Goal: Find specific page/section: Find specific page/section

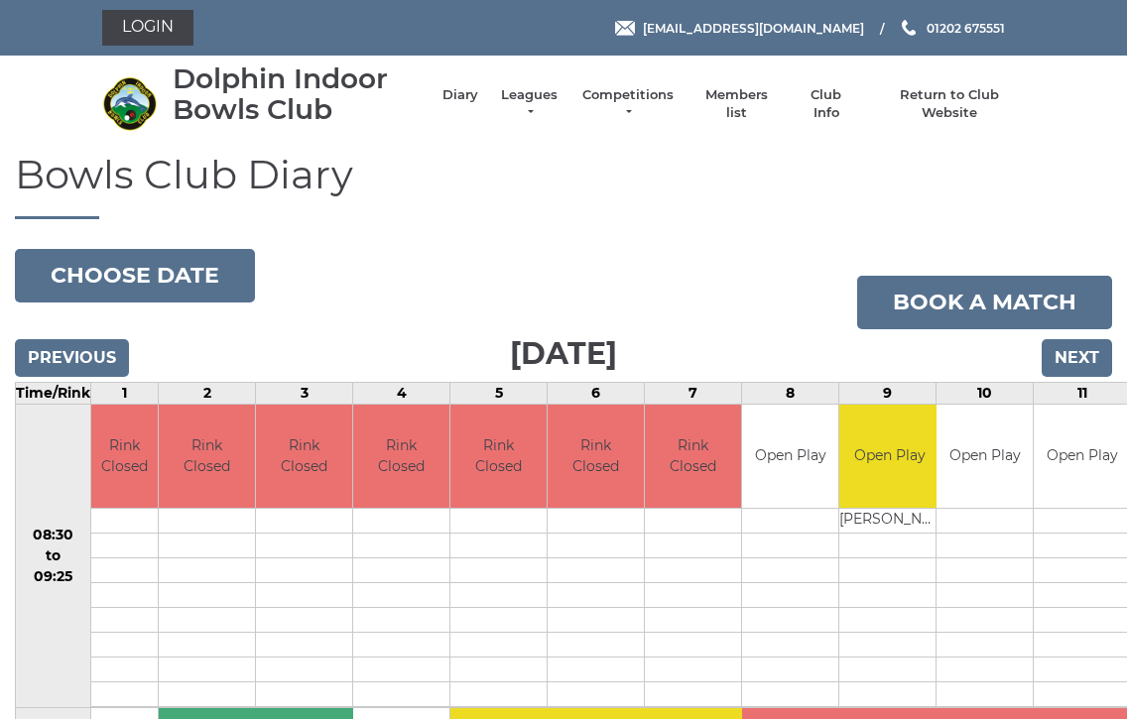
scroll to position [13, 0]
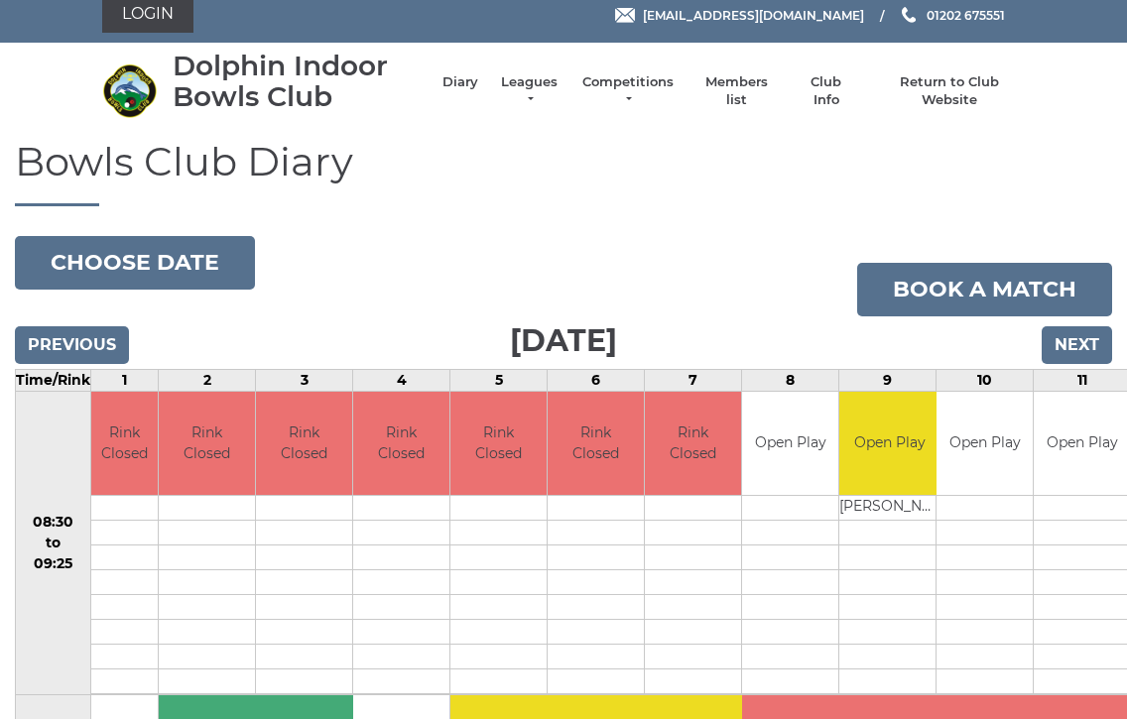
click at [150, 18] on link "Login" at bounding box center [147, 15] width 91 height 36
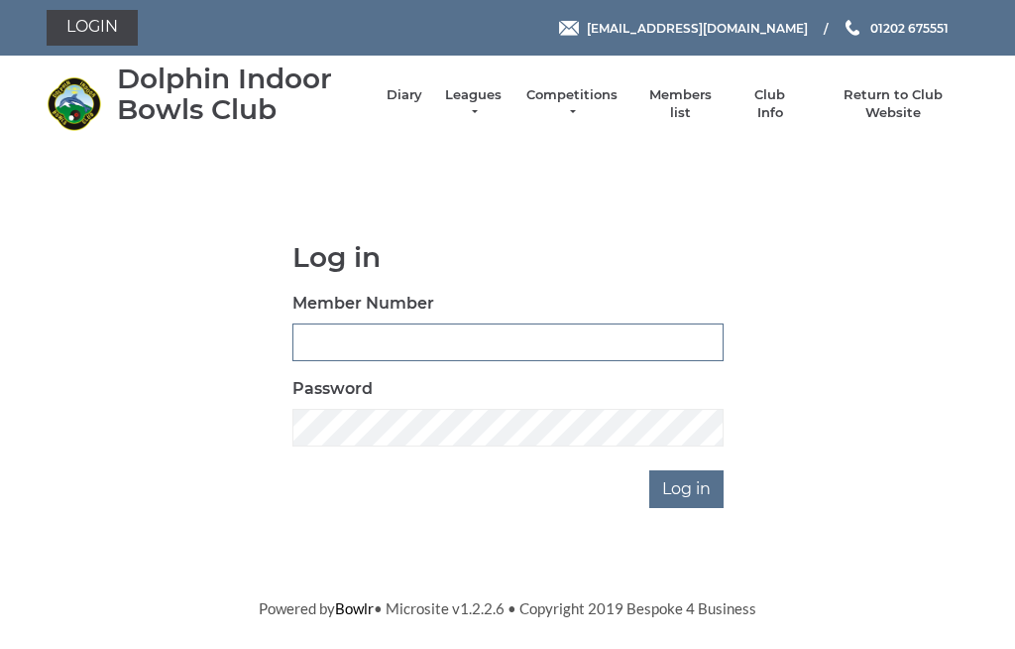
click at [461, 332] on input "Member Number" at bounding box center [508, 342] width 431 height 38
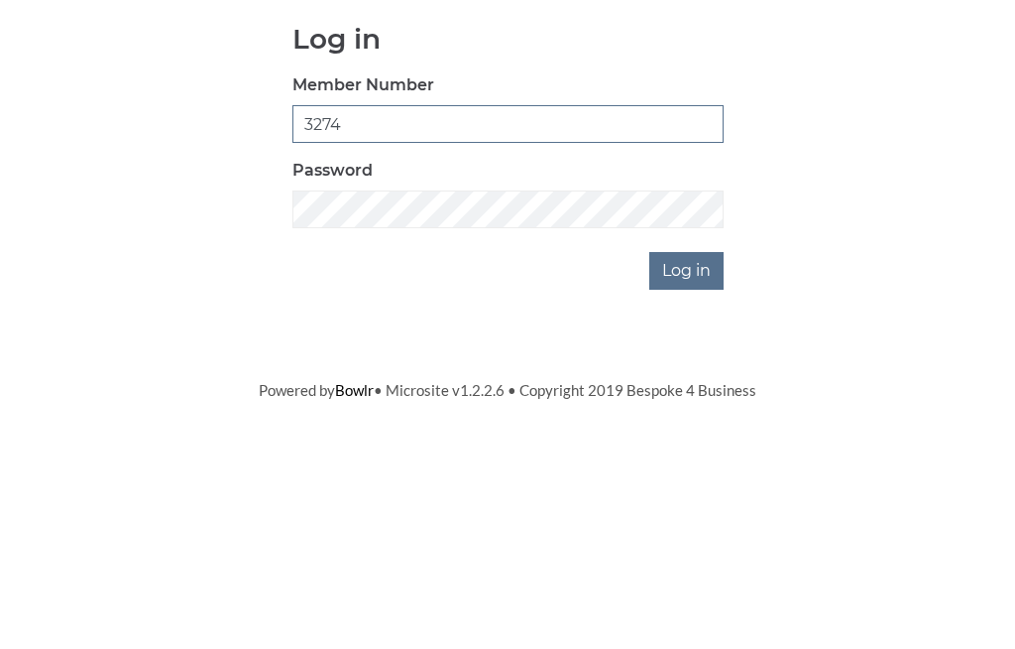
type input "3274"
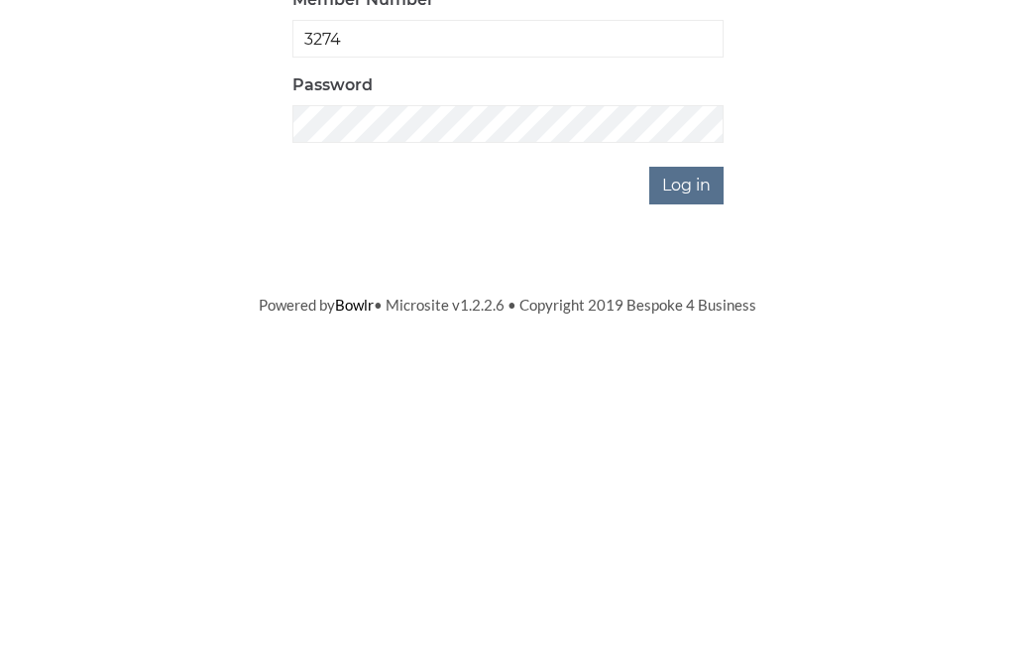
click at [679, 470] on input "Log in" at bounding box center [687, 489] width 74 height 38
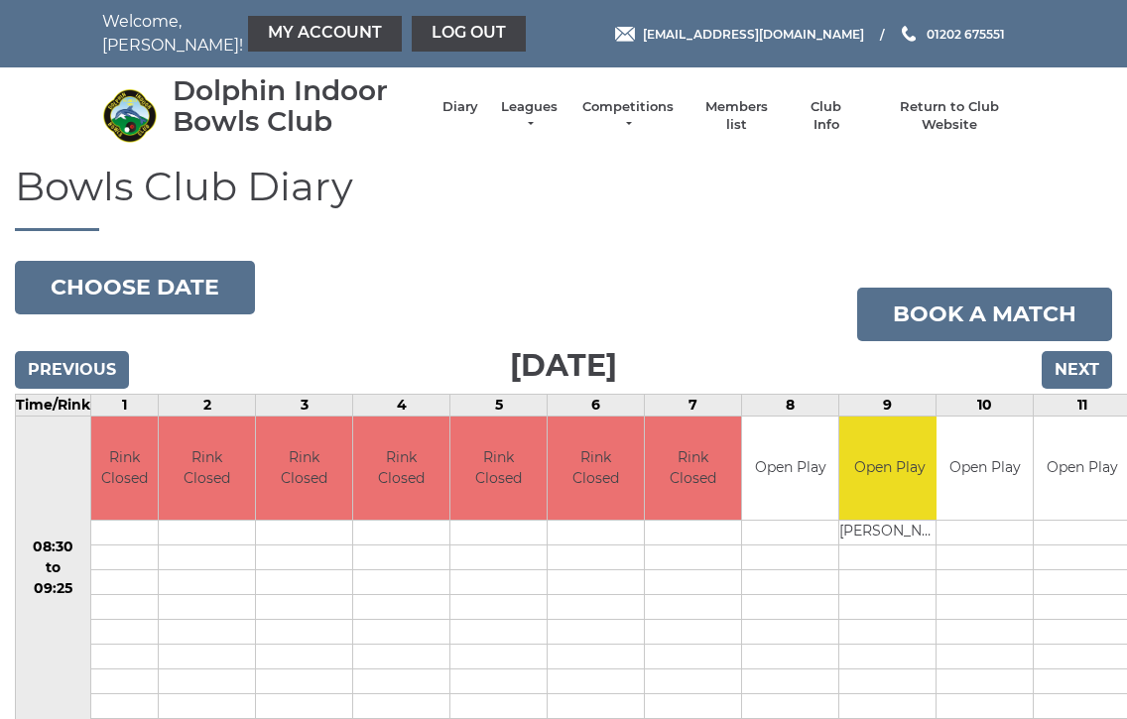
click at [732, 120] on link "Members list" at bounding box center [735, 116] width 82 height 36
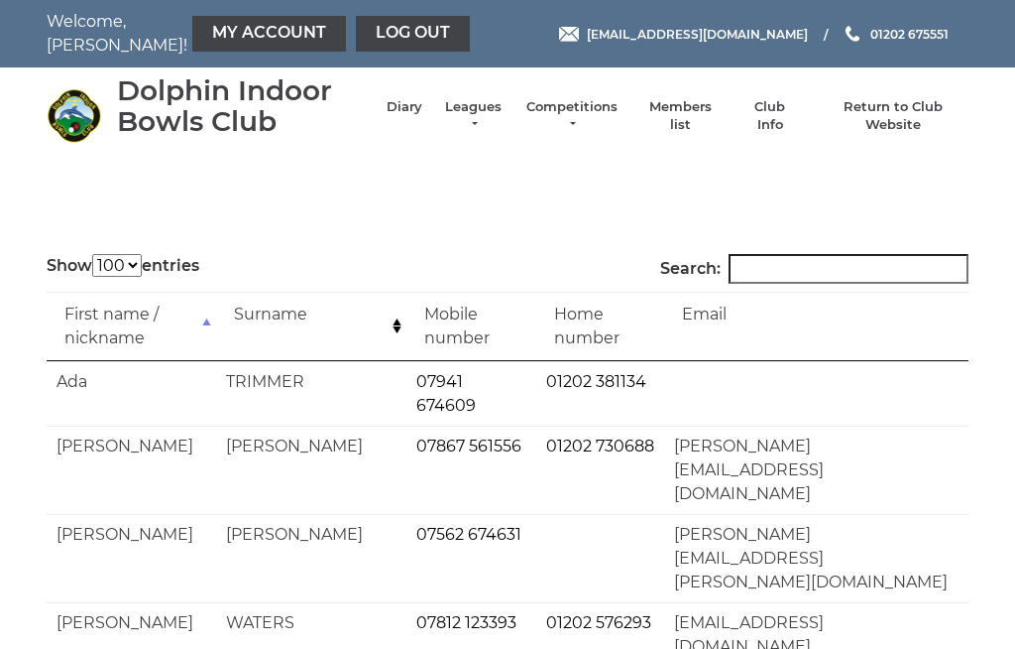
select select "100"
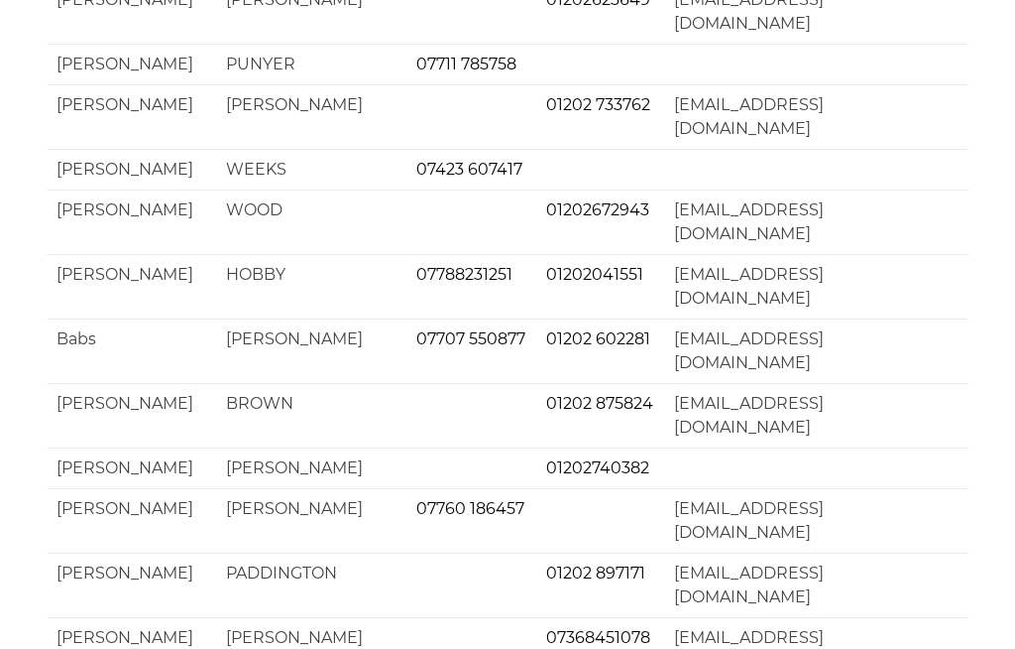
scroll to position [4941, 0]
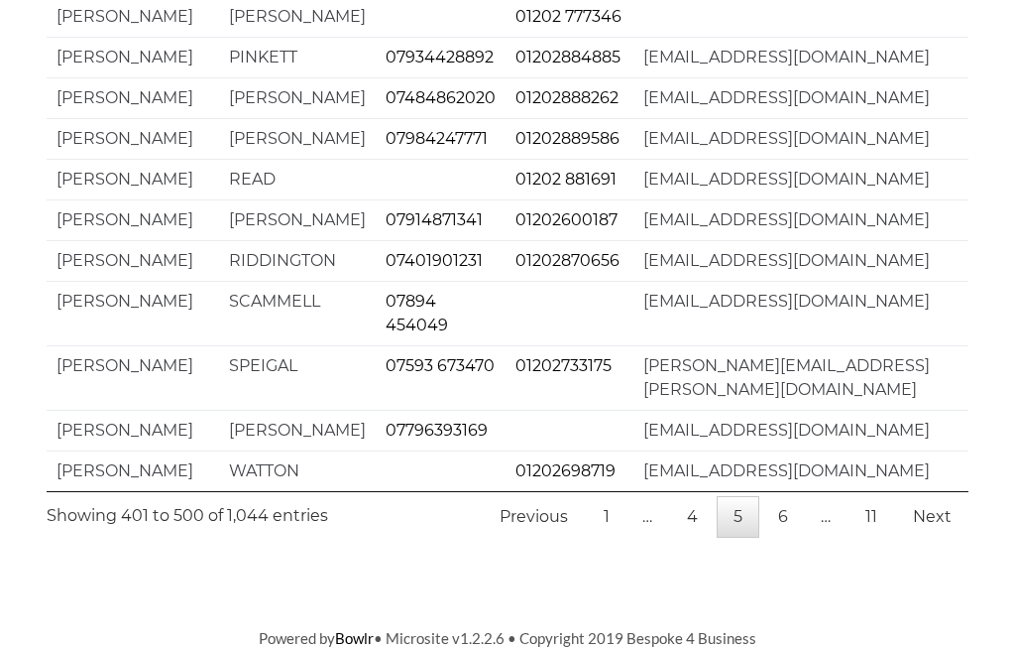
scroll to position [4845, 0]
click at [781, 537] on link "6" at bounding box center [784, 517] width 44 height 42
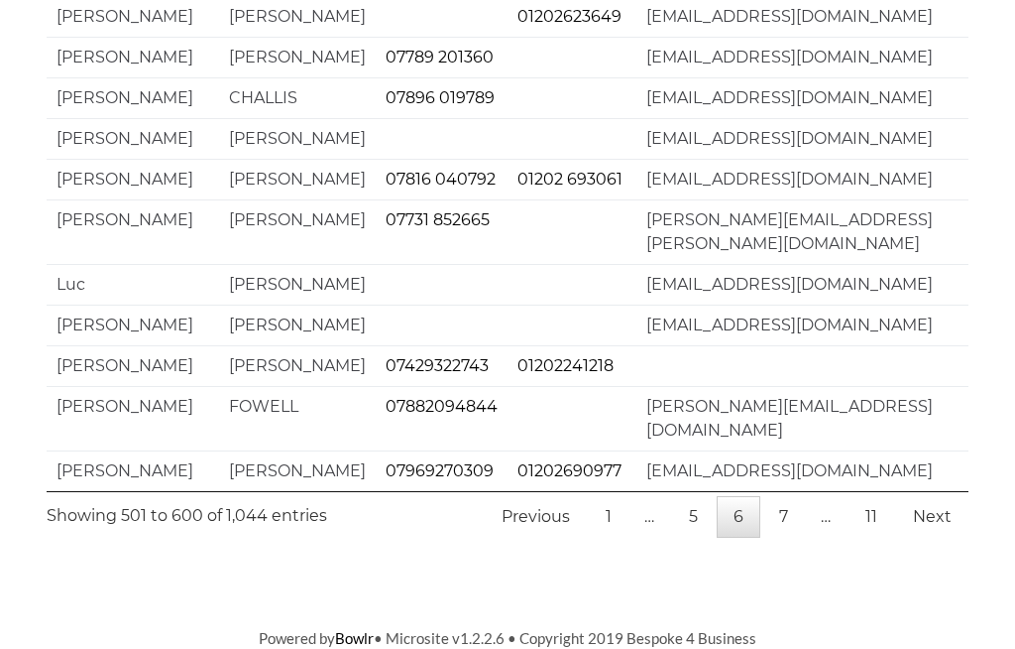
scroll to position [4607, 0]
click at [930, 537] on link "Next" at bounding box center [932, 517] width 72 height 42
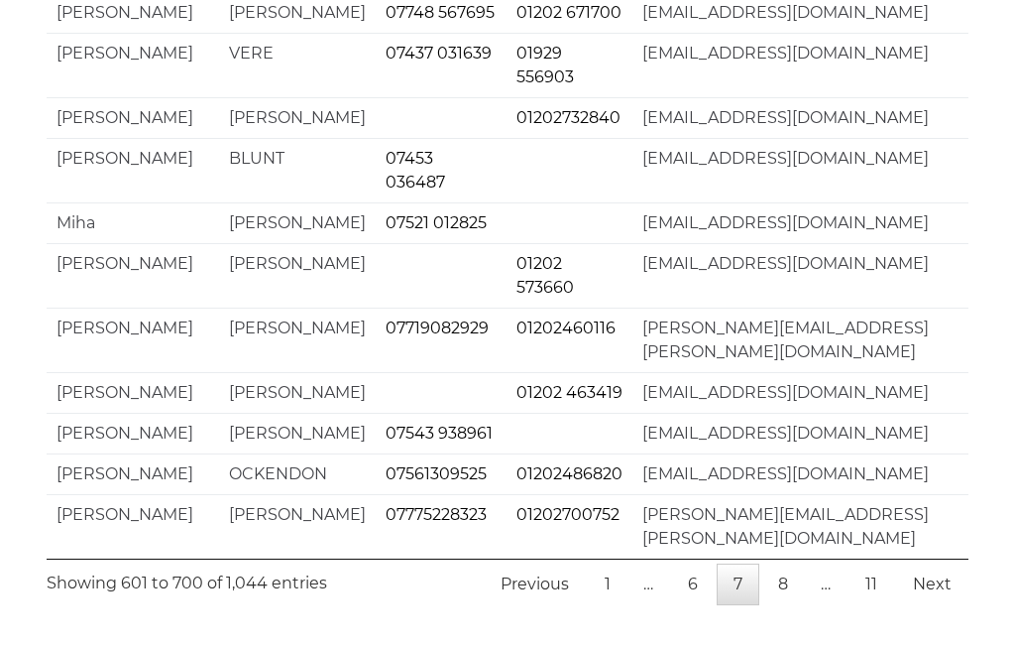
scroll to position [5060, 0]
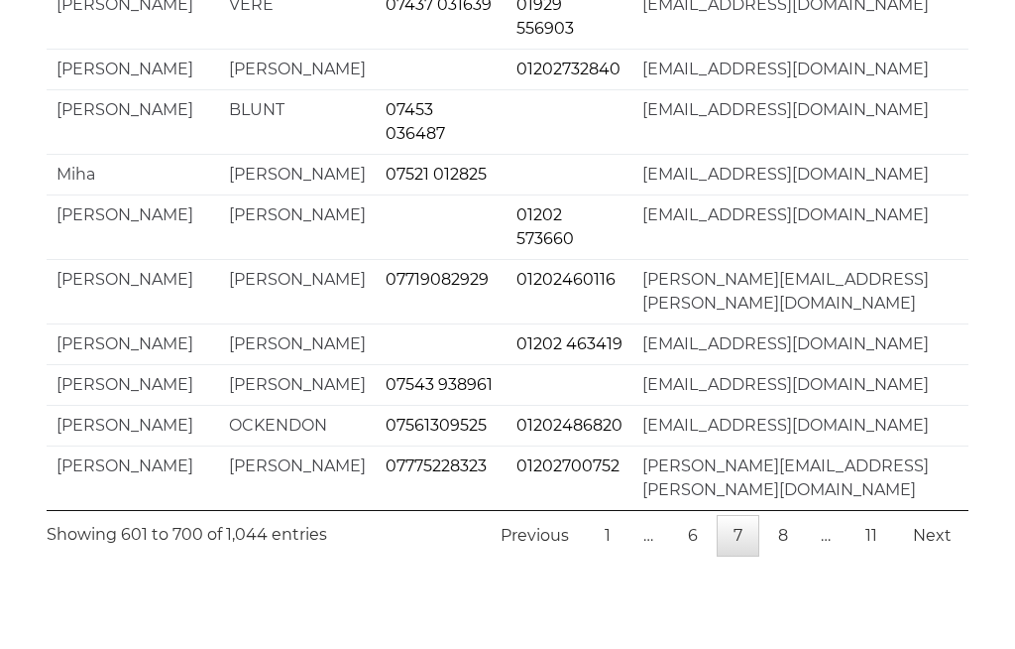
click at [930, 556] on link "Next" at bounding box center [932, 536] width 72 height 42
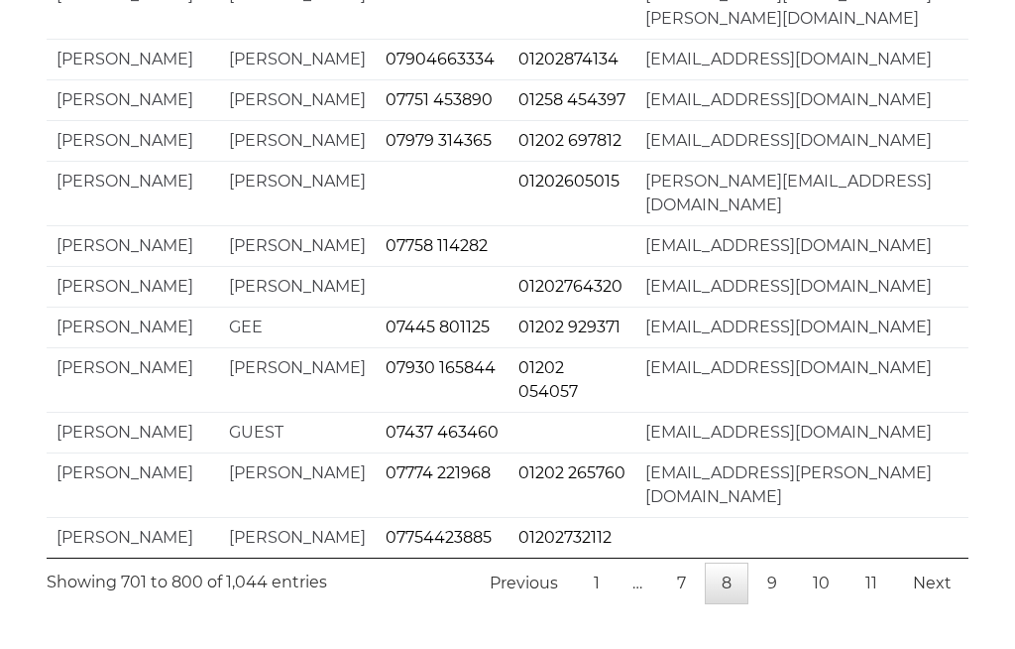
click at [777, 583] on link "9" at bounding box center [773, 583] width 44 height 42
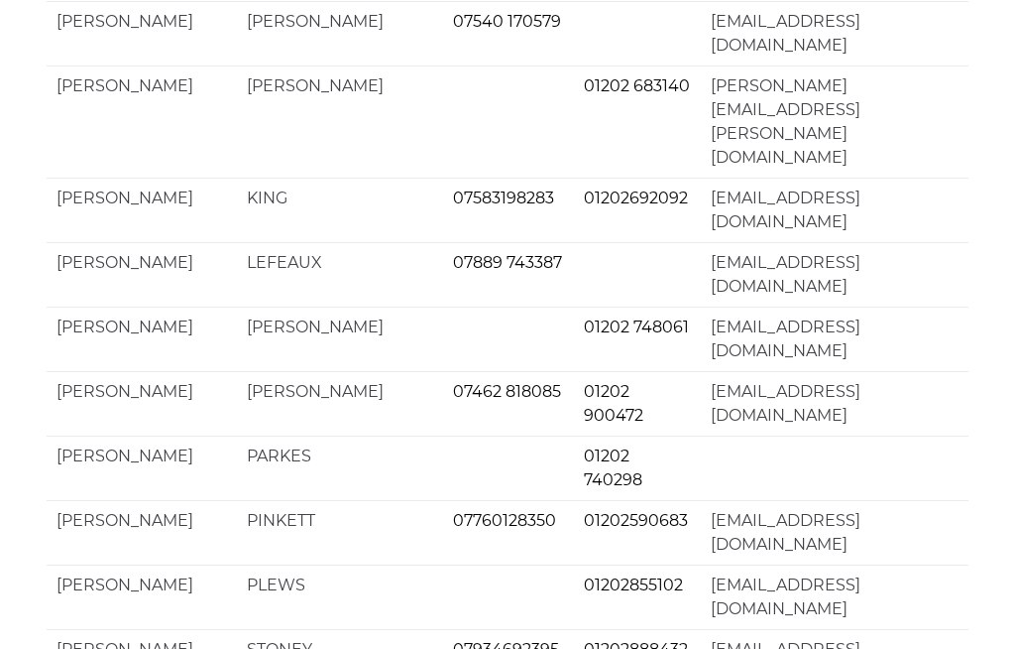
scroll to position [4869, 0]
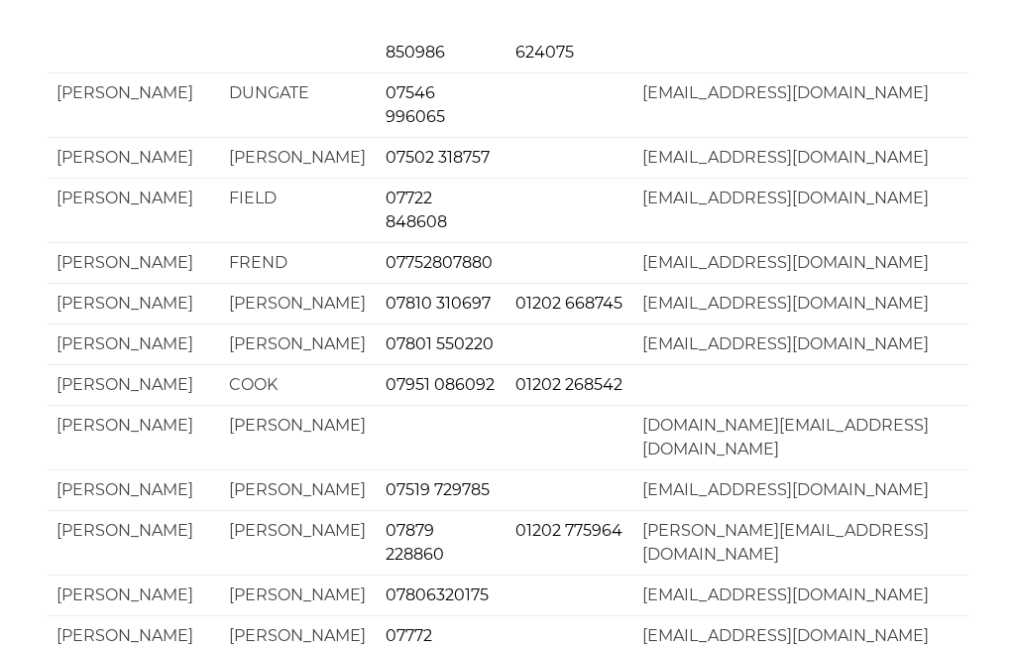
scroll to position [3998, 0]
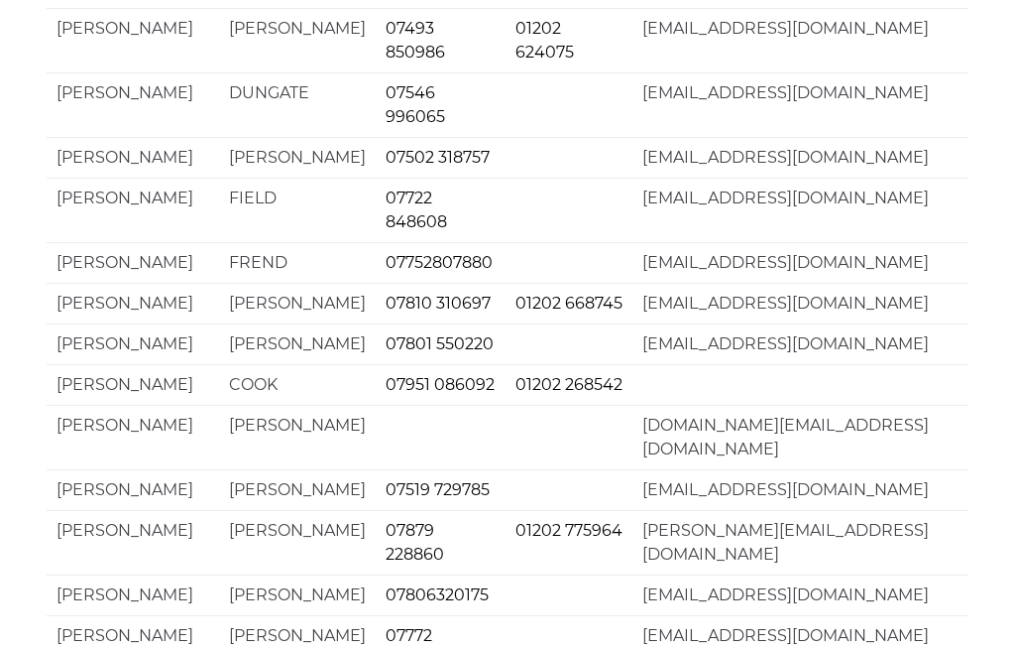
click at [867, 323] on td "telchrisgeorge@yahoo.com" at bounding box center [801, 303] width 336 height 41
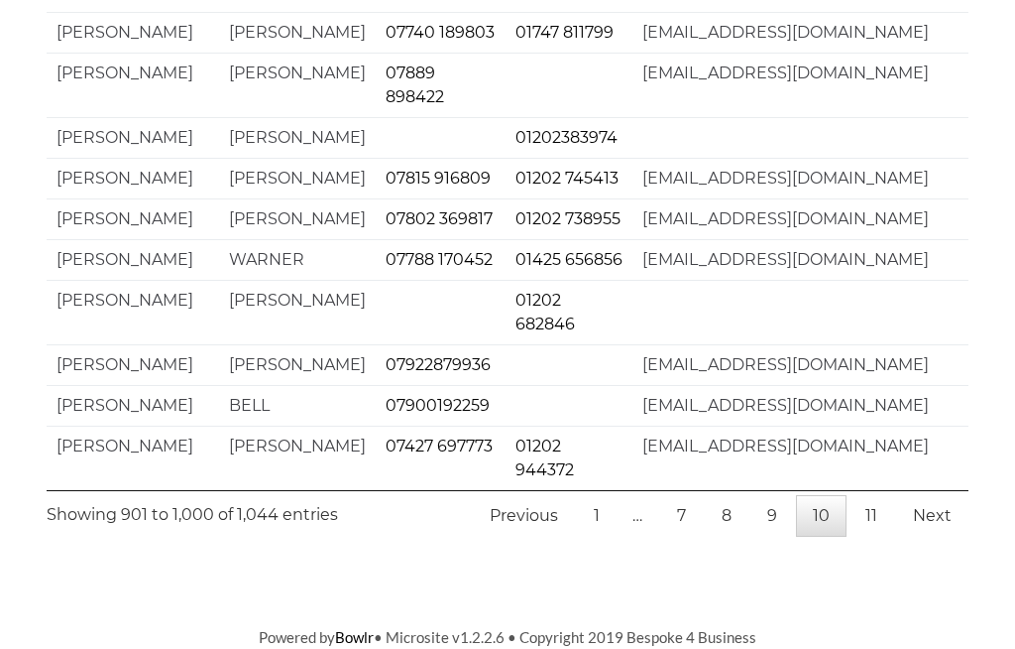
scroll to position [4893, 0]
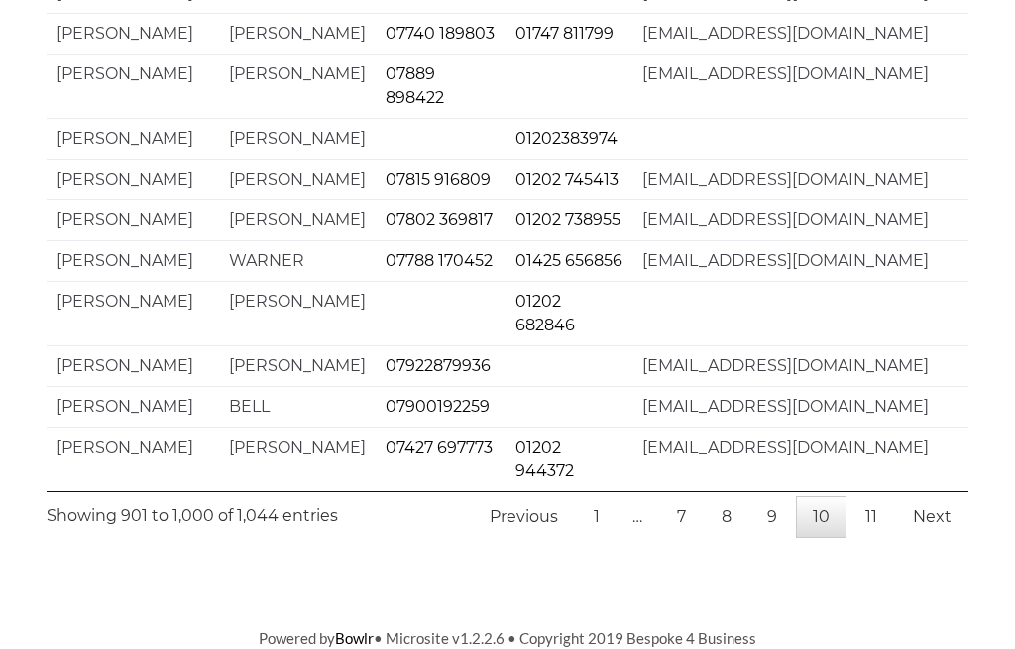
click at [925, 537] on link "Next" at bounding box center [932, 517] width 72 height 42
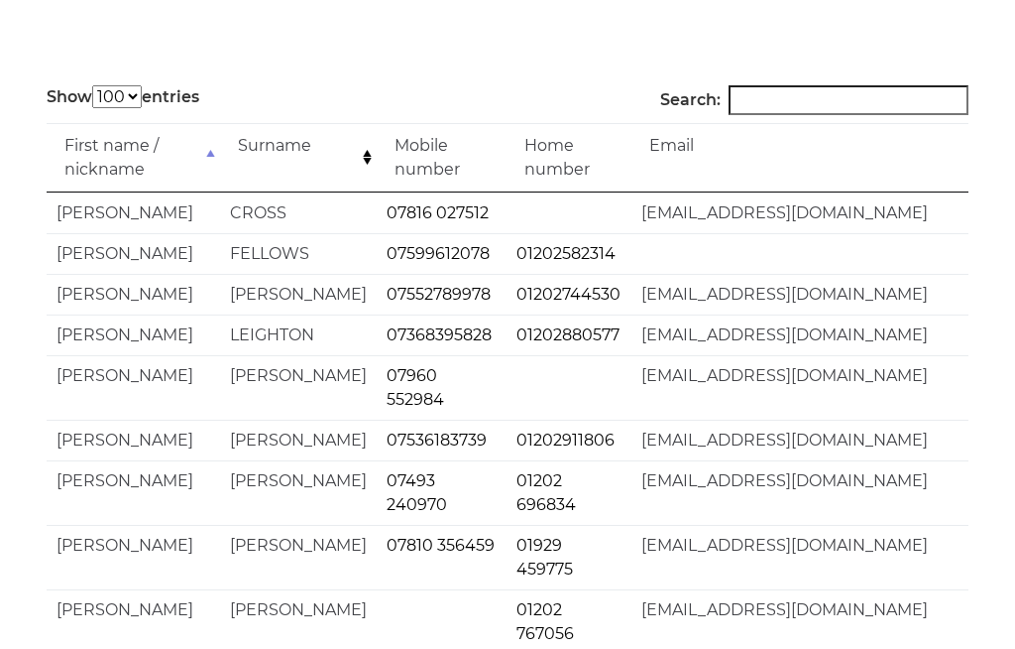
scroll to position [0, 0]
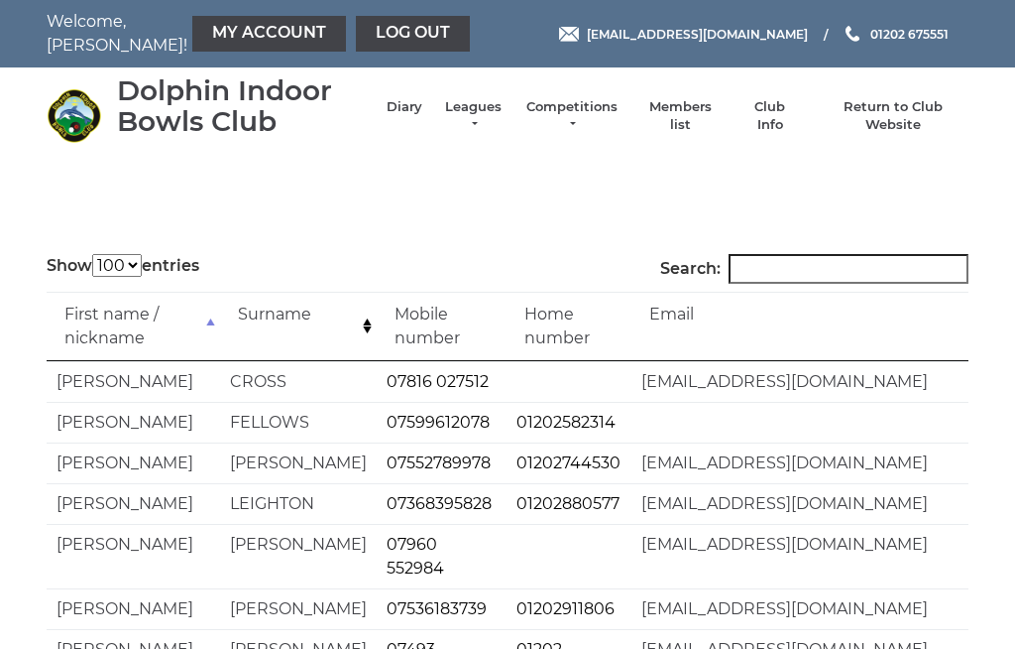
click at [356, 25] on link "Log out" at bounding box center [413, 34] width 114 height 36
